Goal: Navigation & Orientation: Find specific page/section

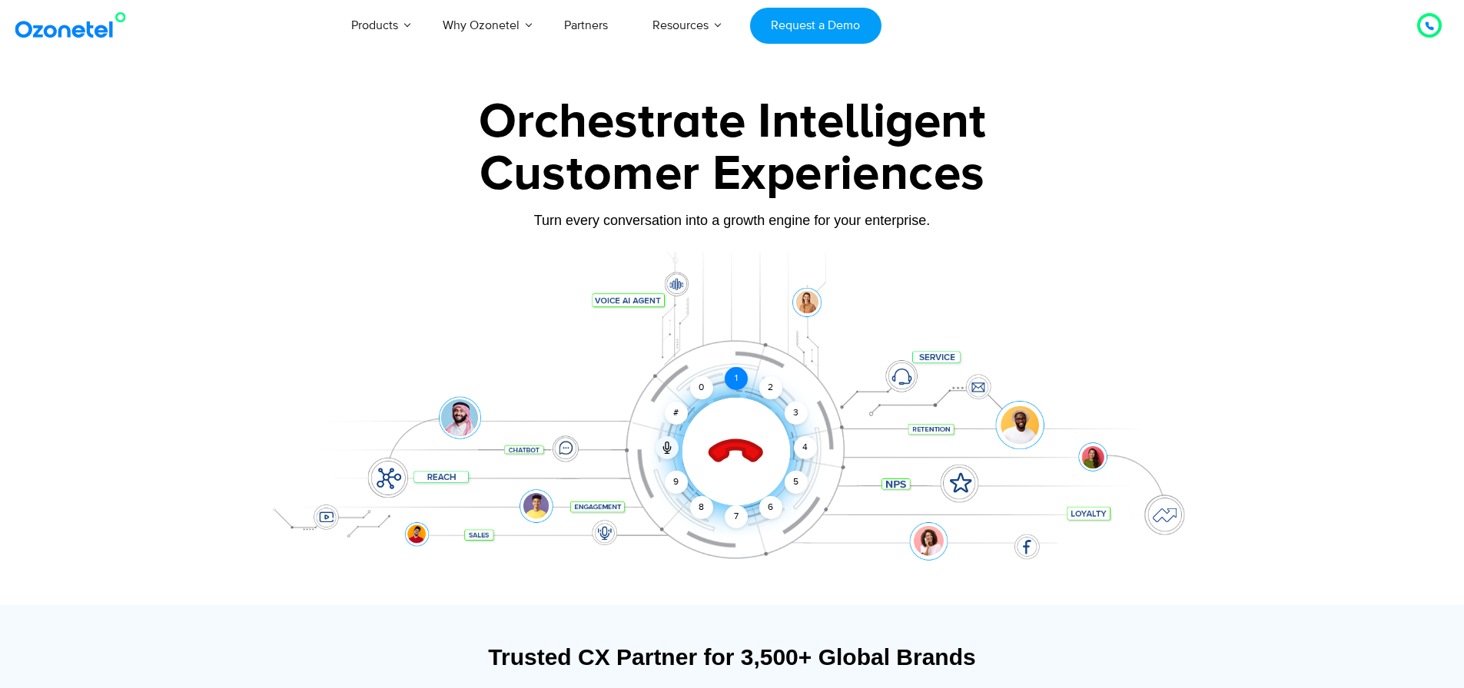
click at [734, 383] on div "1" at bounding box center [736, 378] width 23 height 23
click at [765, 386] on div "2" at bounding box center [770, 387] width 23 height 23
click at [707, 387] on div "0" at bounding box center [701, 387] width 23 height 23
click at [740, 381] on div "1" at bounding box center [736, 378] width 23 height 23
click at [765, 389] on div "2" at bounding box center [770, 387] width 23 height 23
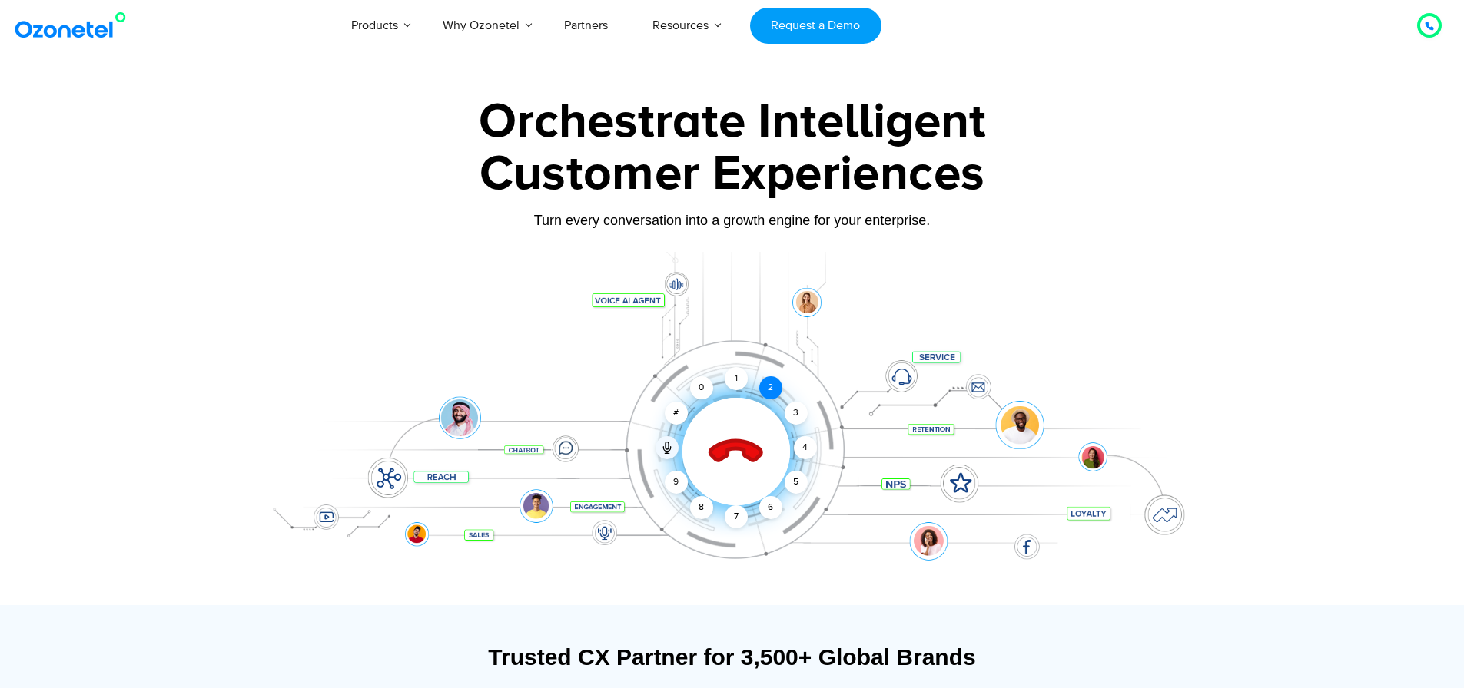
click at [766, 389] on div "2" at bounding box center [770, 387] width 23 height 23
click at [741, 445] on icon at bounding box center [735, 453] width 54 height 54
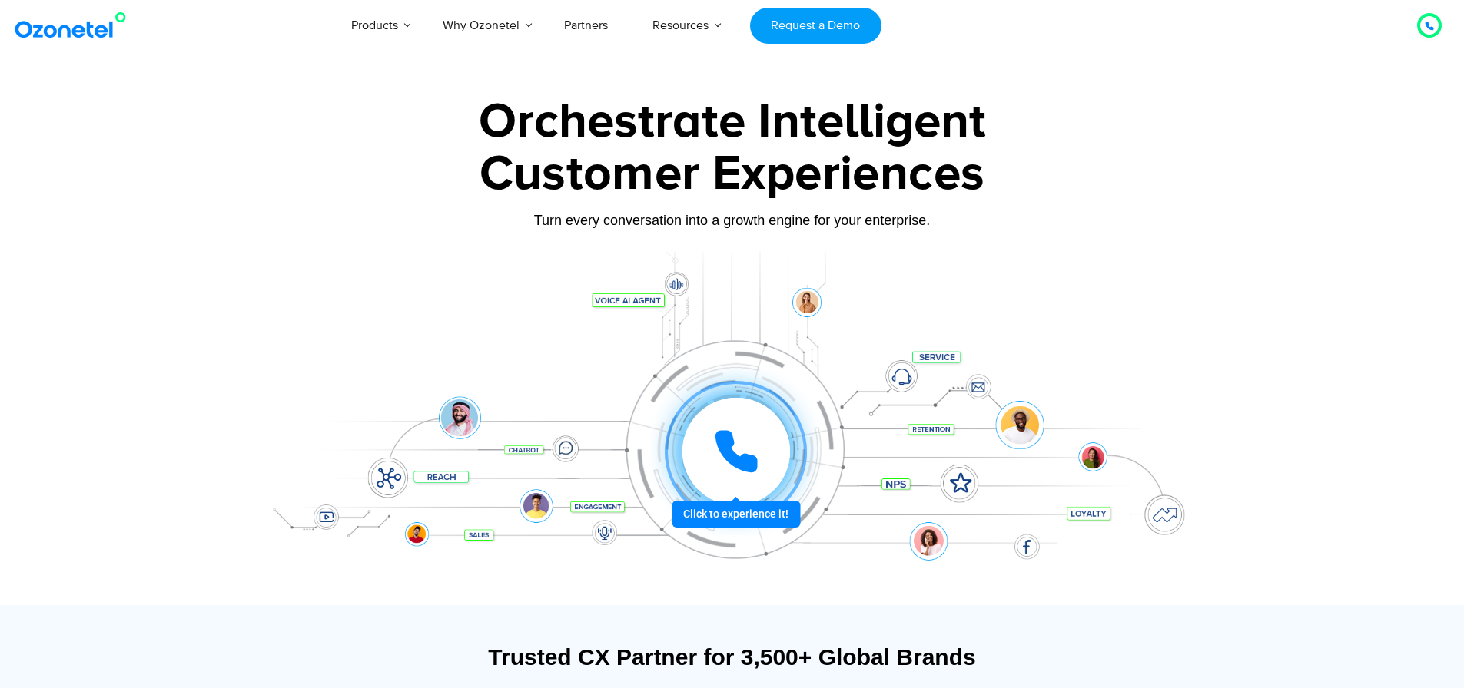
click at [741, 445] on icon at bounding box center [736, 452] width 46 height 46
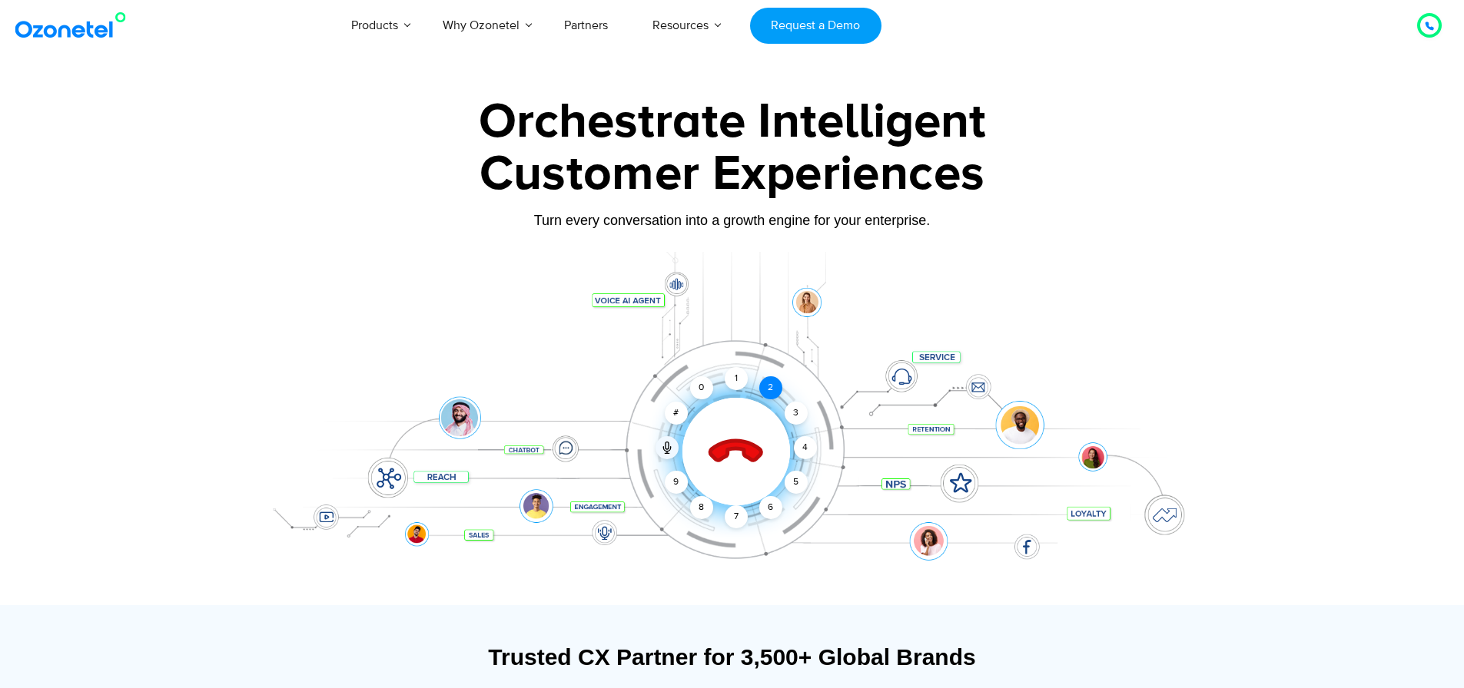
click at [763, 385] on div "2" at bounding box center [770, 387] width 23 height 23
click at [720, 446] on icon at bounding box center [735, 453] width 54 height 54
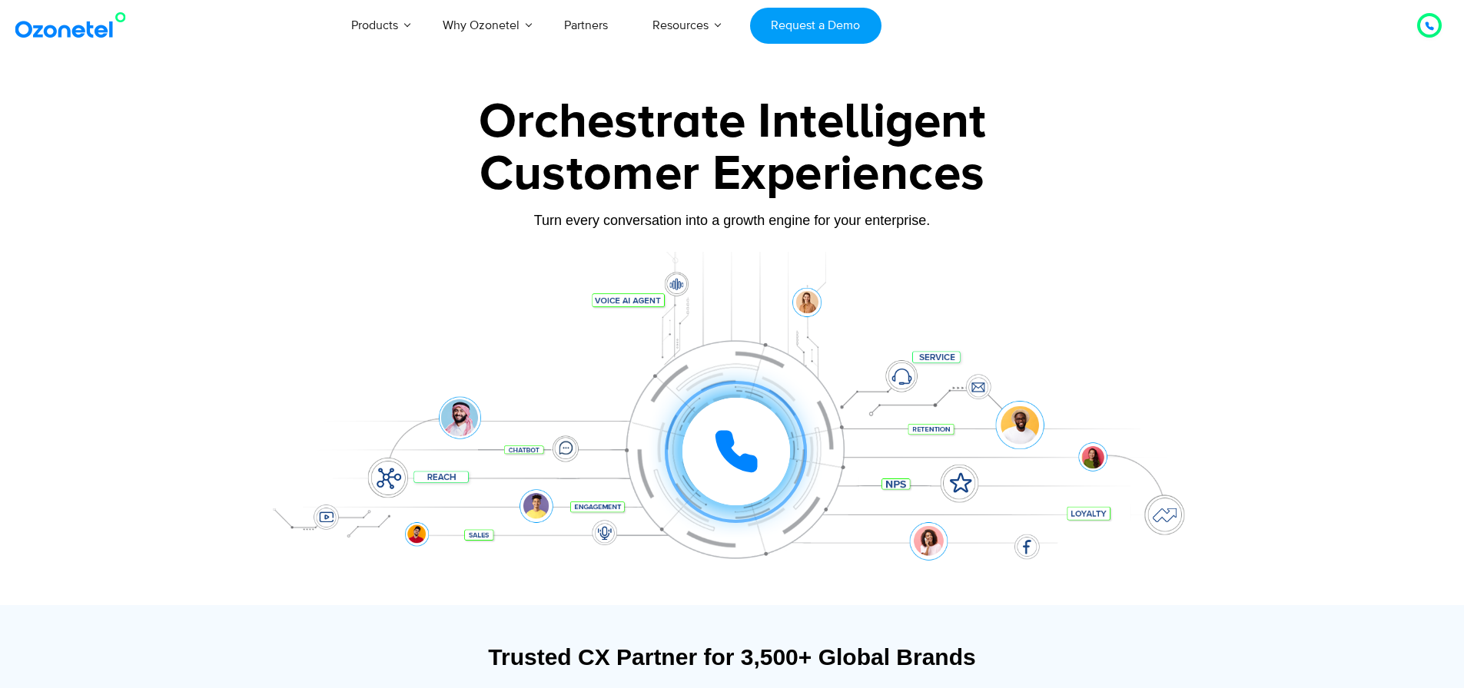
click at [432, 183] on div "Customer Experiences" at bounding box center [732, 175] width 960 height 74
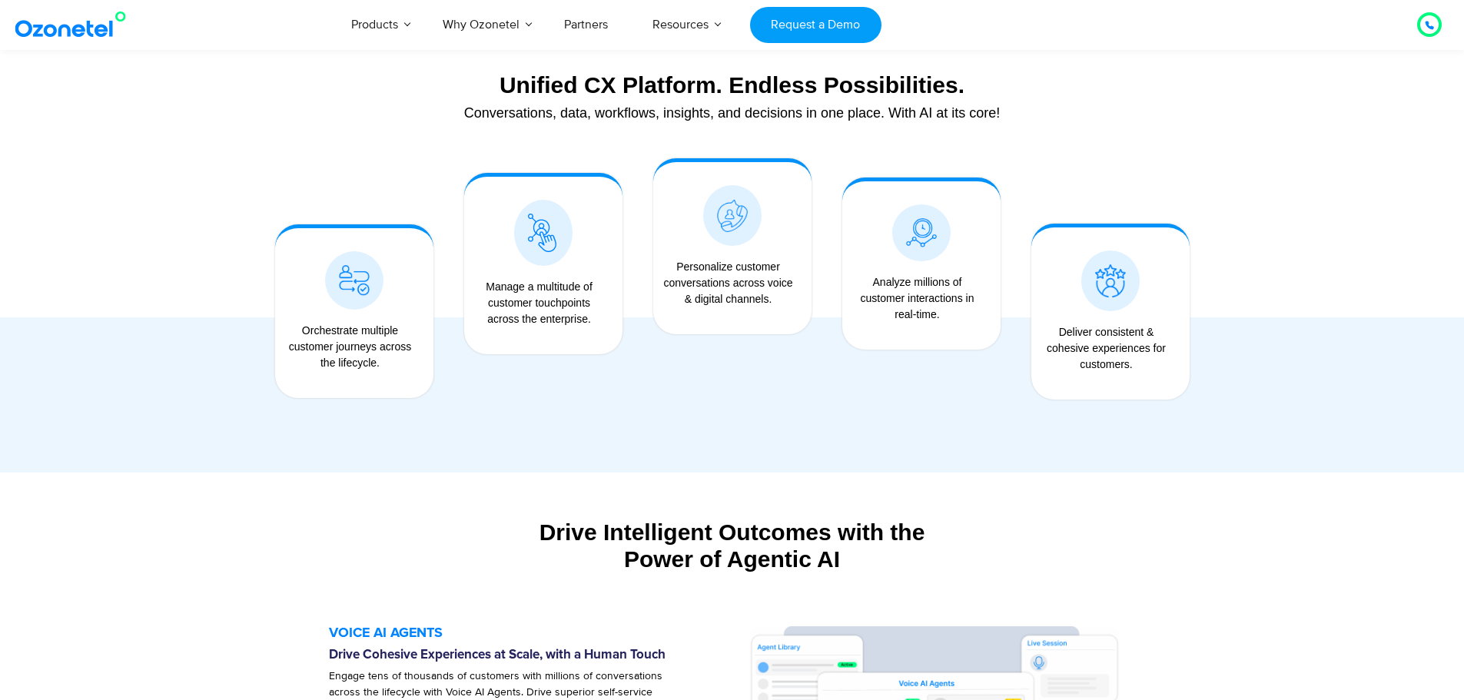
scroll to position [1229, 0]
